Goal: Find specific fact: Find specific fact

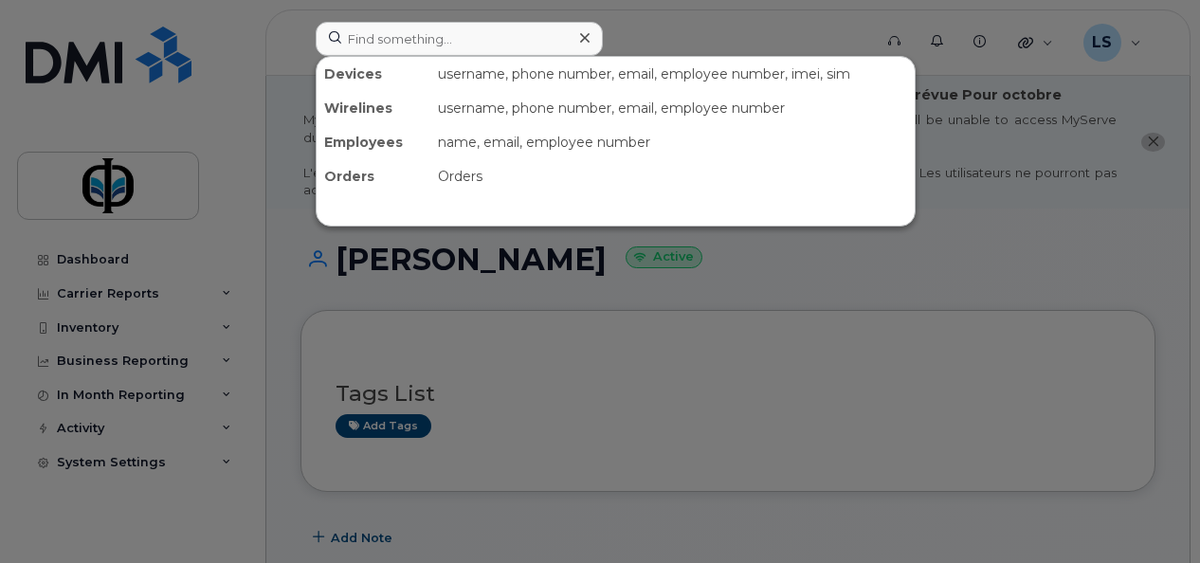
click at [375, 32] on input at bounding box center [459, 39] width 287 height 34
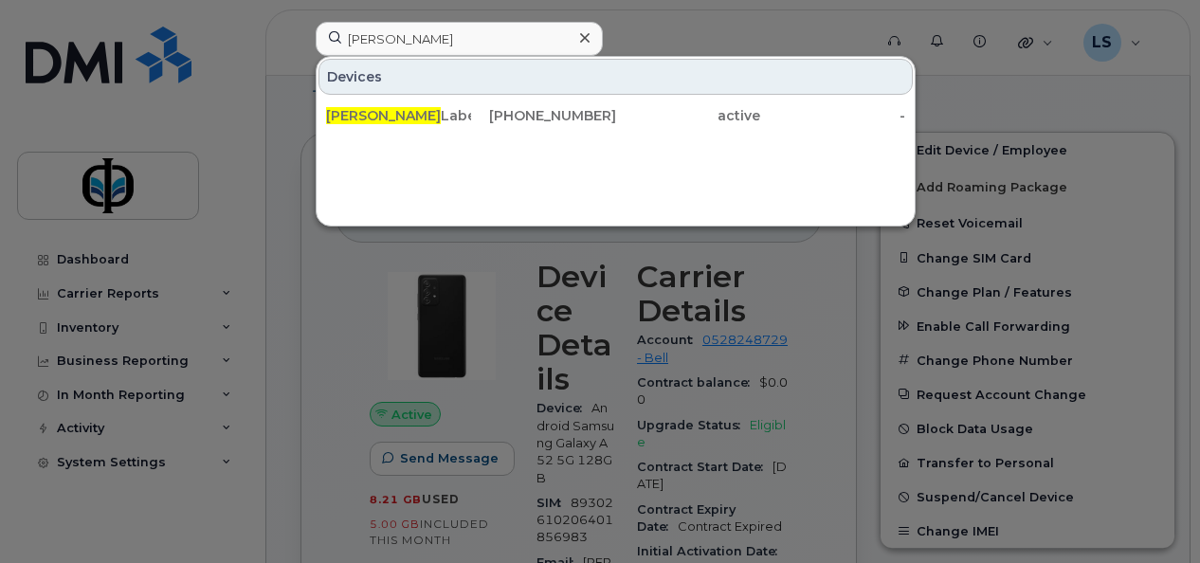
type input "[PERSON_NAME]"
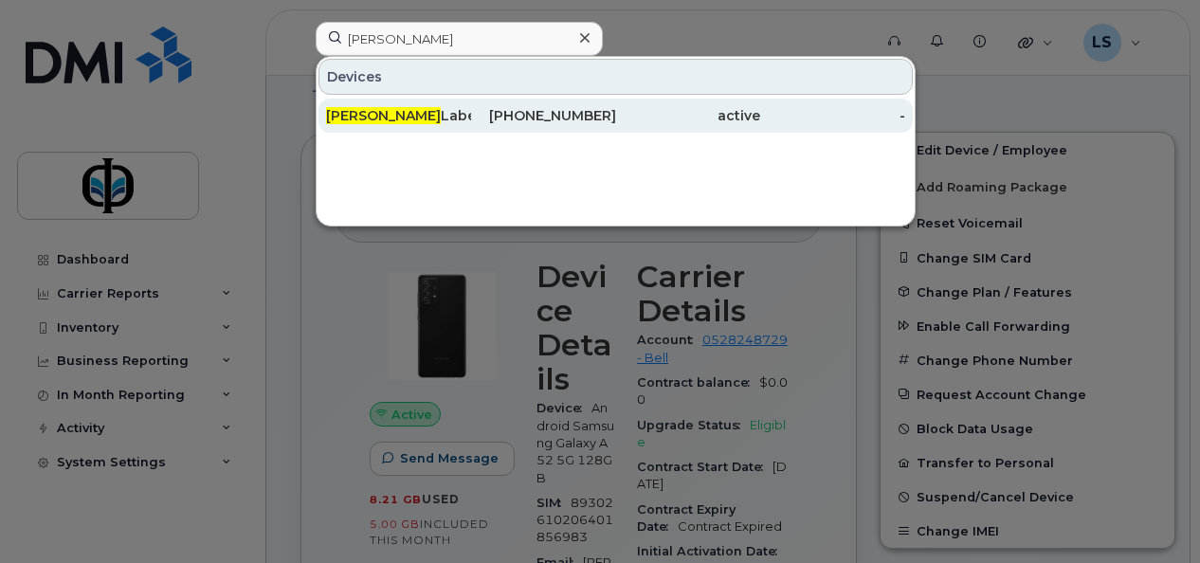
click at [443, 122] on div "[PERSON_NAME]" at bounding box center [398, 115] width 145 height 19
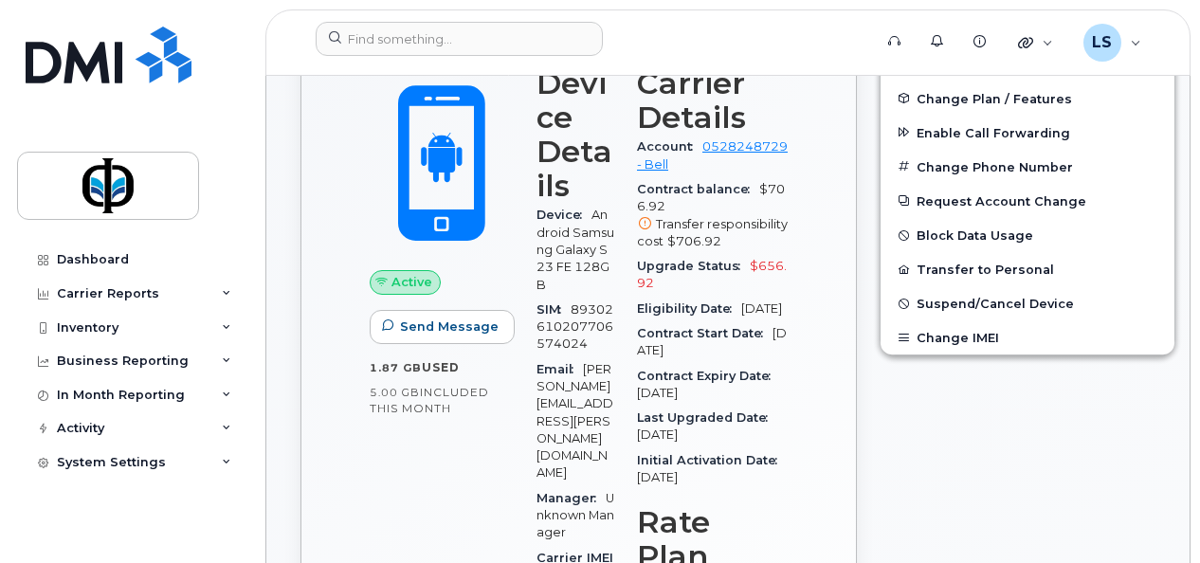
scroll to position [643, 0]
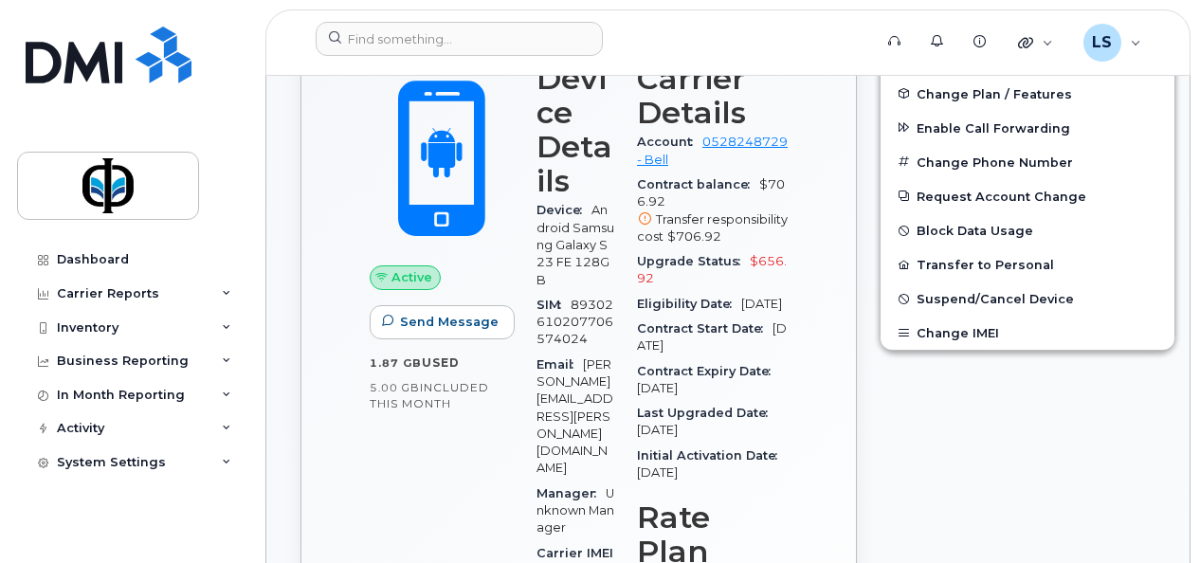
drag, startPoint x: 642, startPoint y: 404, endPoint x: 716, endPoint y: 411, distance: 74.3
click at [716, 402] on div "Contract Expiry Date Jul 11, 2027" at bounding box center [712, 380] width 151 height 43
click at [722, 402] on div "Contract Expiry Date Jul 11, 2027" at bounding box center [712, 380] width 151 height 43
drag, startPoint x: 722, startPoint y: 407, endPoint x: 699, endPoint y: 404, distance: 22.9
copy span "Jul 11, 2027"
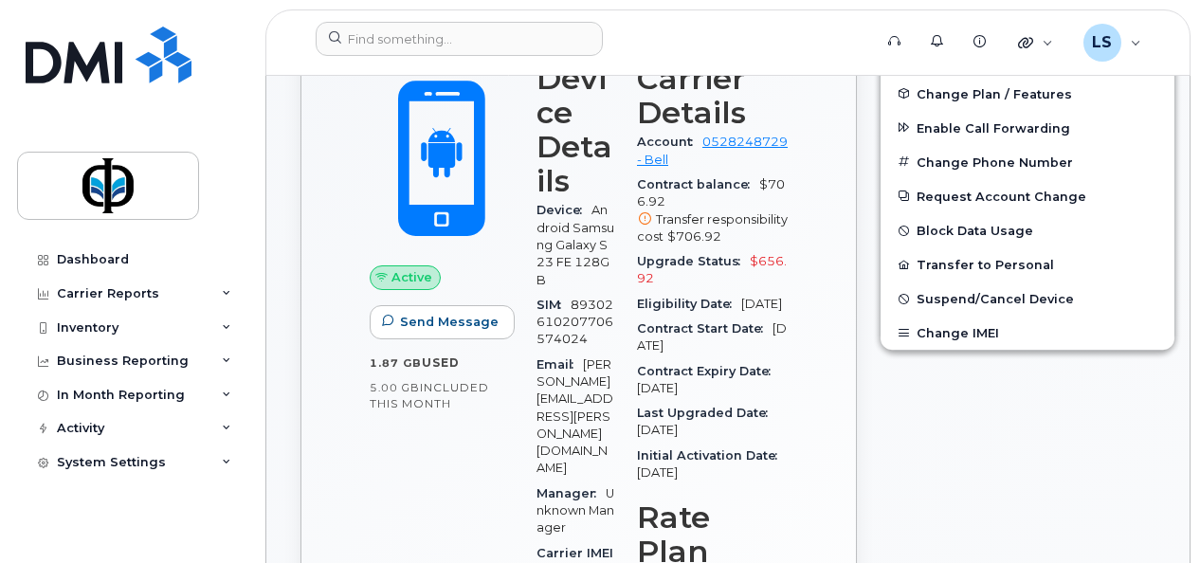
scroll to position [152, 0]
